Goal: Information Seeking & Learning: Learn about a topic

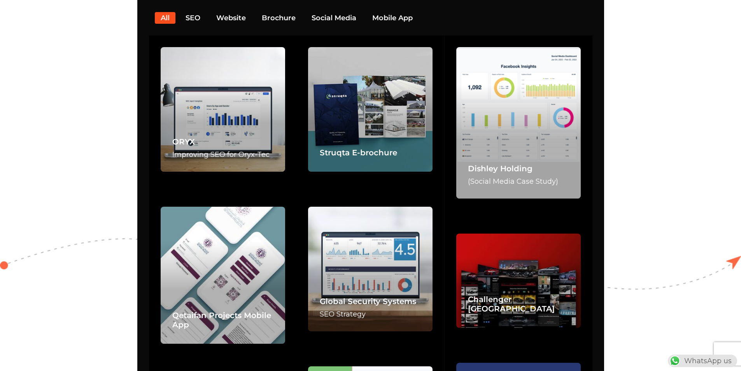
scroll to position [1633, 0]
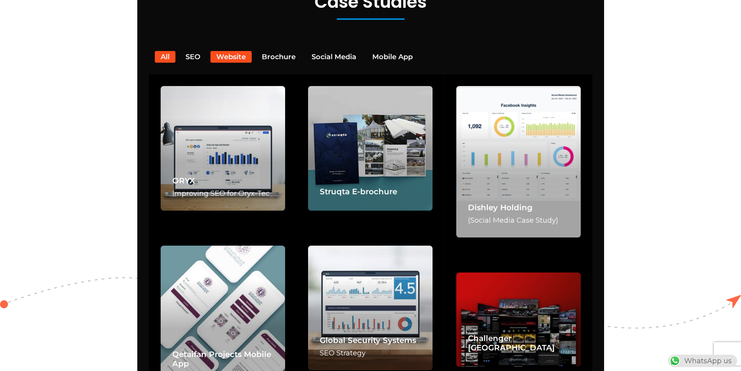
click at [226, 51] on button "Website" at bounding box center [230, 57] width 41 height 12
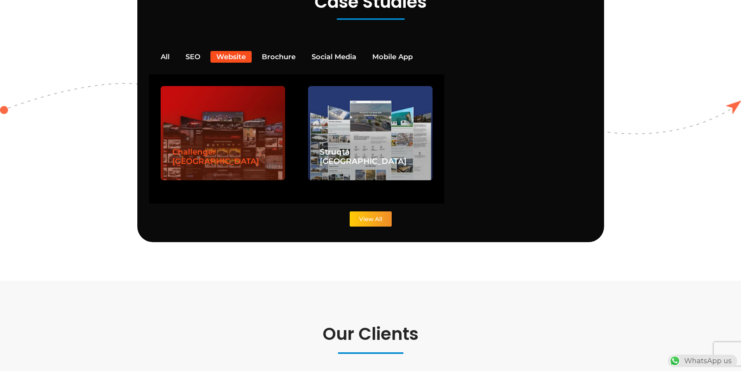
click at [215, 153] on link "Challenger [GEOGRAPHIC_DATA]" at bounding box center [215, 156] width 87 height 19
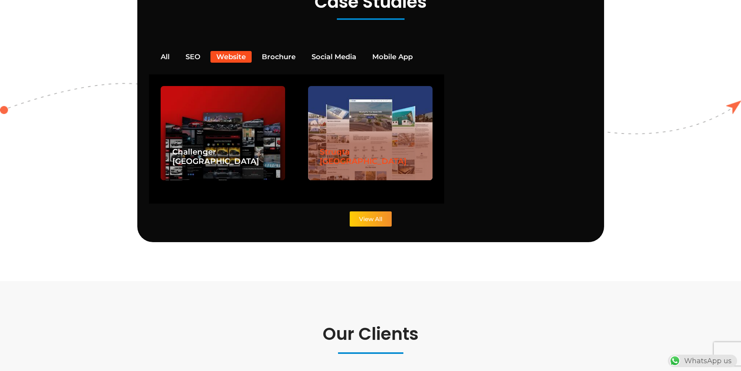
scroll to position [0, 0]
click at [360, 149] on link "Struqta Qatar" at bounding box center [363, 156] width 87 height 19
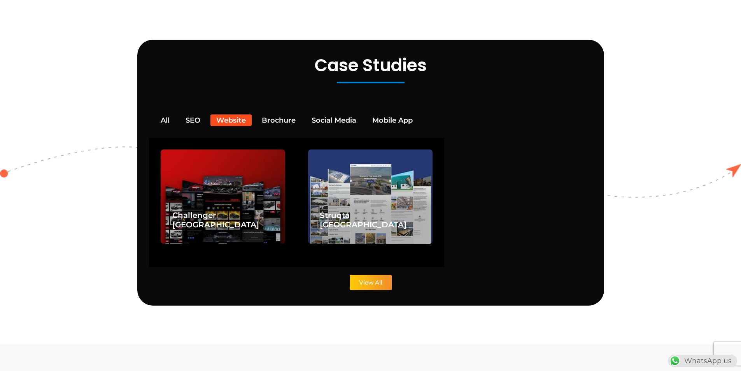
scroll to position [1516, 0]
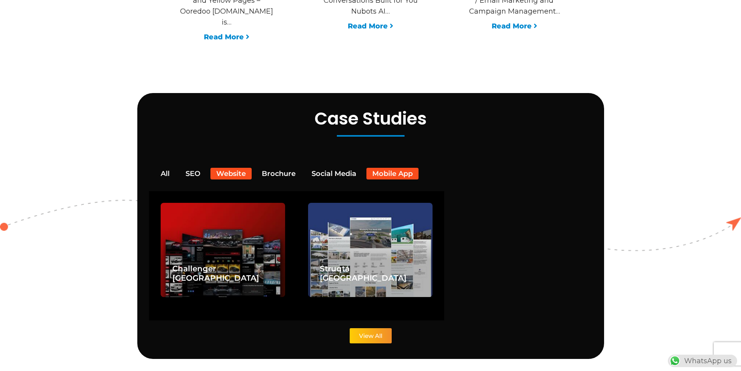
click at [396, 168] on button "Mobile App" at bounding box center [392, 174] width 52 height 12
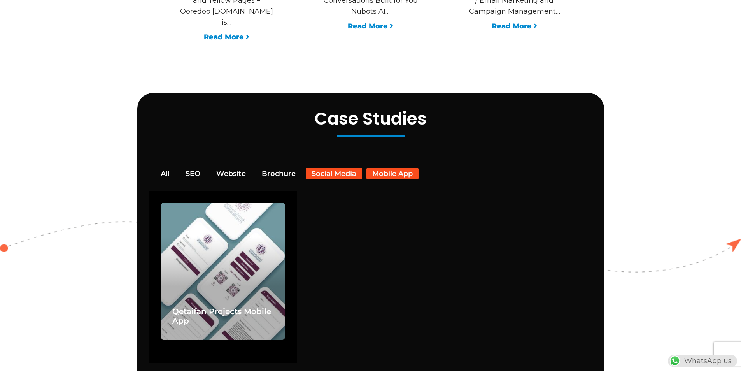
click at [337, 168] on button "Social Media" at bounding box center [334, 174] width 56 height 12
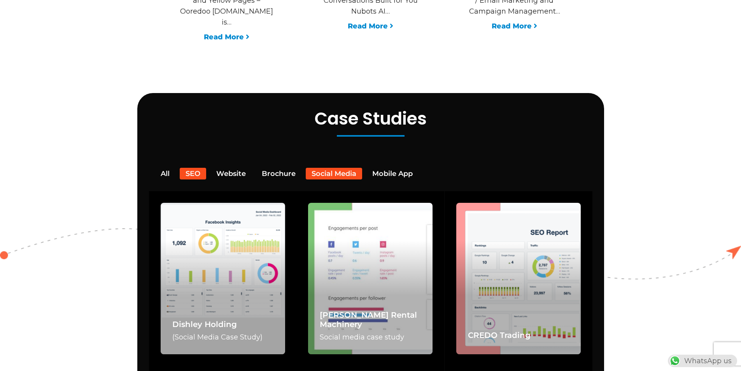
click at [196, 168] on button "SEO" at bounding box center [193, 174] width 26 height 12
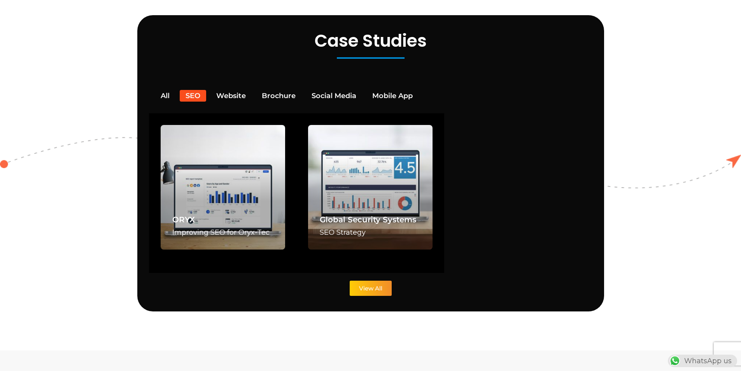
scroll to position [0, 0]
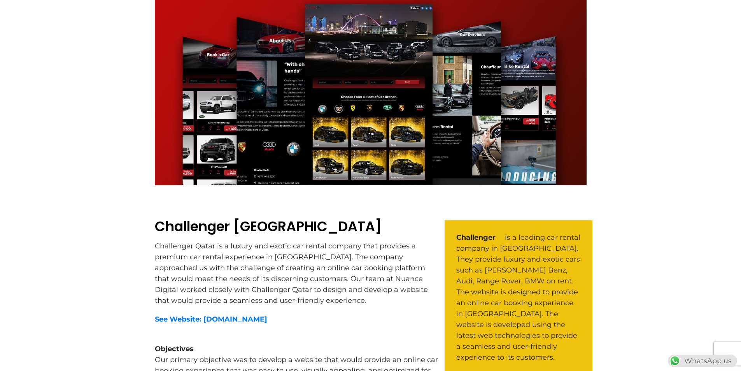
scroll to position [156, 0]
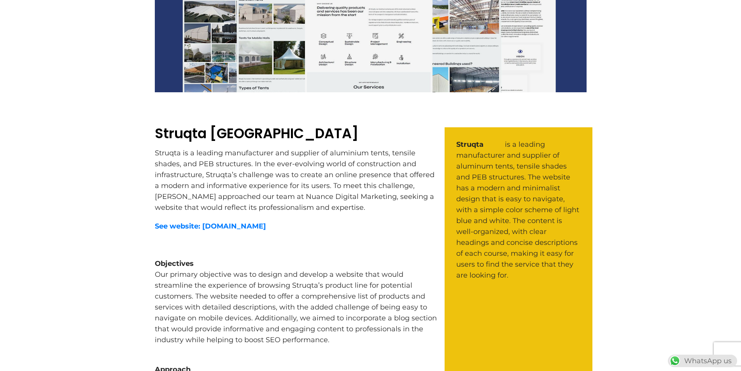
scroll to position [311, 0]
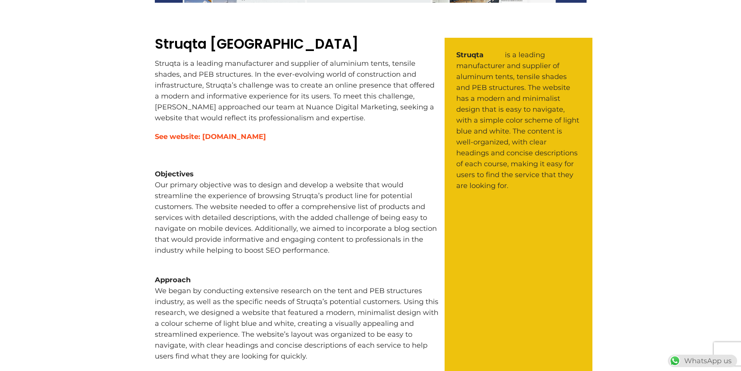
drag, startPoint x: 245, startPoint y: 134, endPoint x: 251, endPoint y: 137, distance: 7.3
click at [251, 137] on strong "See website: www.struqta.net" at bounding box center [210, 136] width 111 height 9
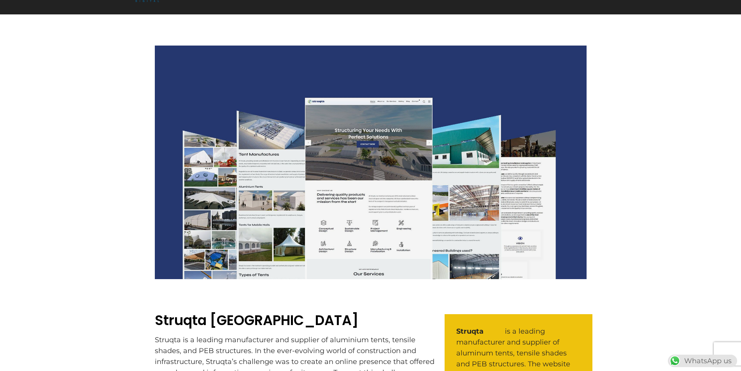
scroll to position [0, 0]
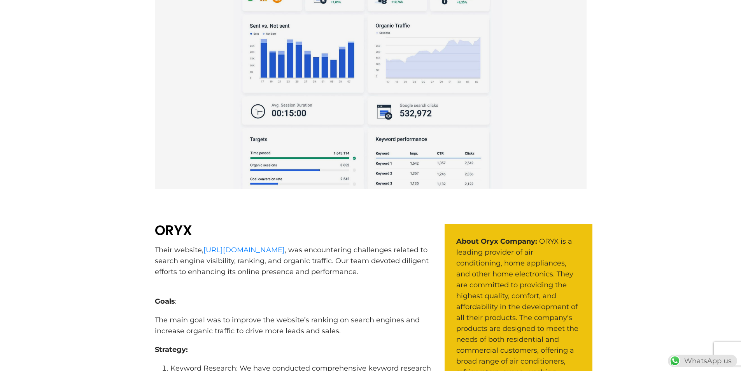
scroll to position [194, 0]
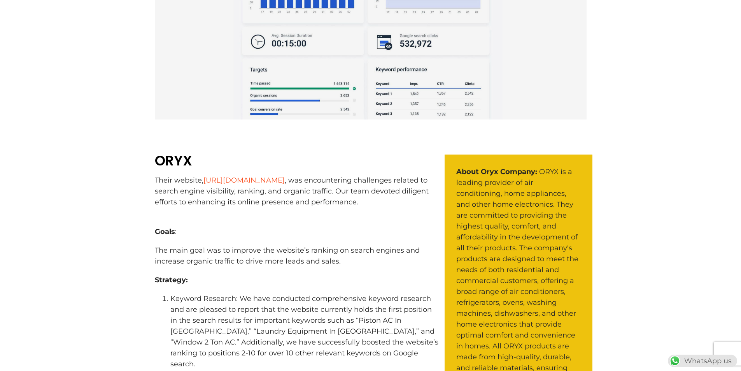
click at [253, 180] on link "[URL][DOMAIN_NAME]" at bounding box center [243, 180] width 81 height 9
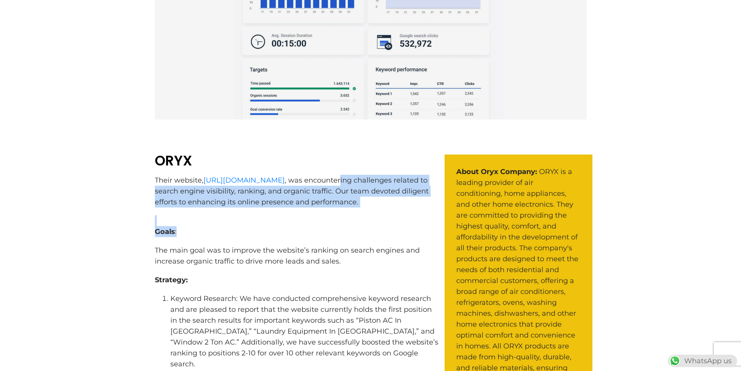
drag, startPoint x: 350, startPoint y: 182, endPoint x: 383, endPoint y: 227, distance: 55.6
